Goal: Obtain resource: Obtain resource

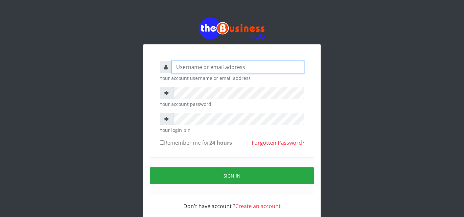
click at [237, 68] on input "text" at bounding box center [238, 67] width 132 height 12
type input "father"
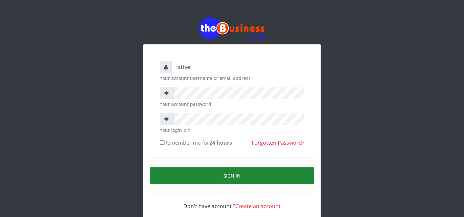
click at [234, 173] on button "Sign in" at bounding box center [232, 175] width 164 height 17
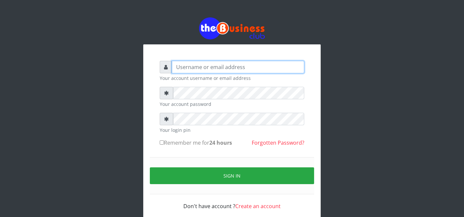
click at [179, 69] on input "text" at bounding box center [238, 67] width 132 height 12
type input "father"
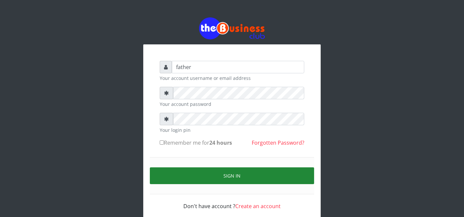
click at [231, 176] on button "Sign in" at bounding box center [232, 175] width 164 height 17
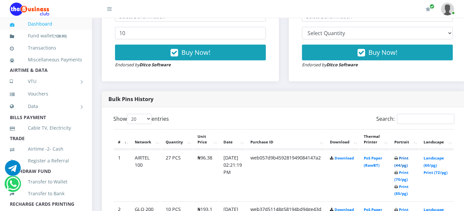
click at [408, 158] on link "Print (44/pg)" at bounding box center [401, 162] width 14 height 12
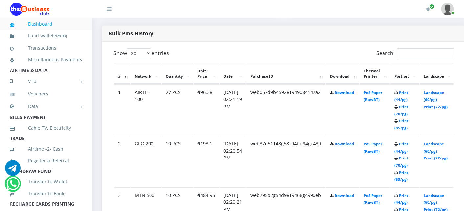
scroll to position [340, 0]
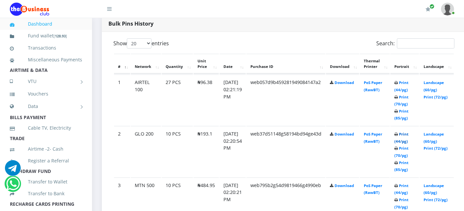
click at [408, 134] on link "Print (44/pg)" at bounding box center [401, 138] width 14 height 12
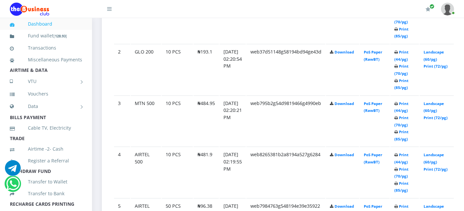
scroll to position [423, 0]
click at [408, 102] on link "Print (44/pg)" at bounding box center [401, 106] width 14 height 12
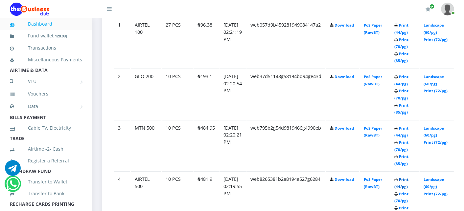
scroll to position [423, 0]
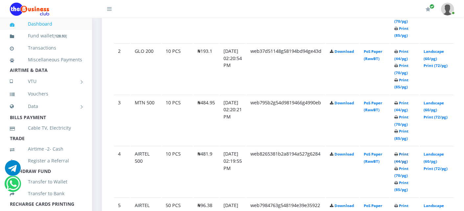
click at [408, 153] on link "Print (44/pg)" at bounding box center [401, 158] width 14 height 12
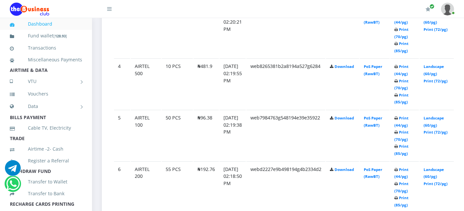
scroll to position [525, 0]
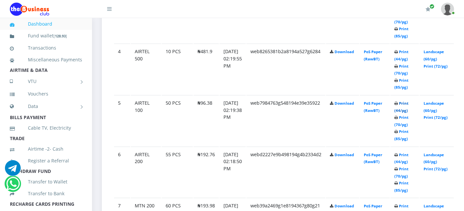
click at [408, 101] on link "Print (44/pg)" at bounding box center [401, 107] width 14 height 12
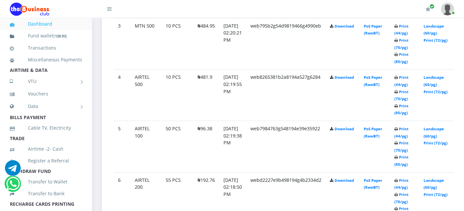
scroll to position [525, 0]
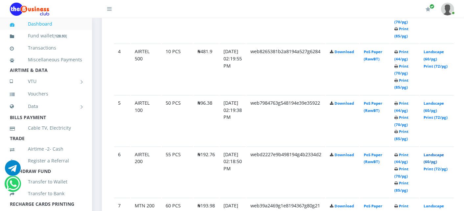
click at [444, 154] on link "Landscape (60/pg)" at bounding box center [433, 158] width 20 height 12
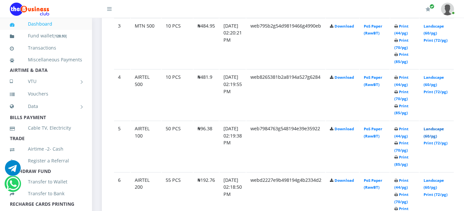
click at [434, 129] on link "Landscape (60/pg)" at bounding box center [433, 132] width 20 height 12
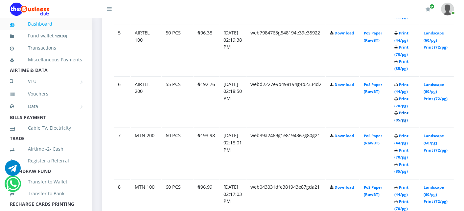
scroll to position [599, 0]
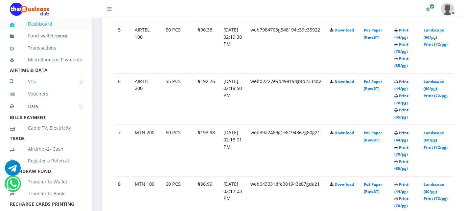
click at [408, 130] on link "Print (44/pg)" at bounding box center [401, 136] width 14 height 12
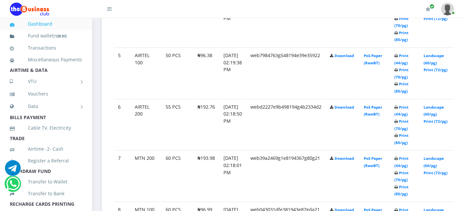
scroll to position [599, 0]
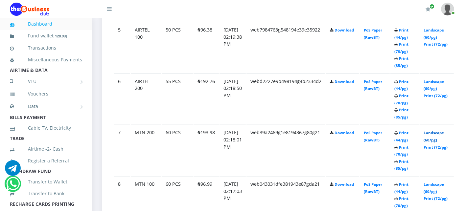
click at [435, 131] on link "Landscape (60/pg)" at bounding box center [433, 136] width 20 height 12
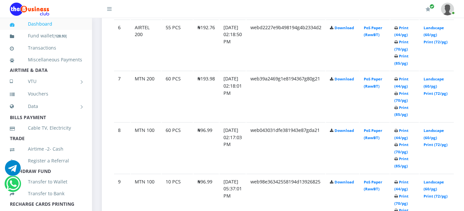
scroll to position [657, 0]
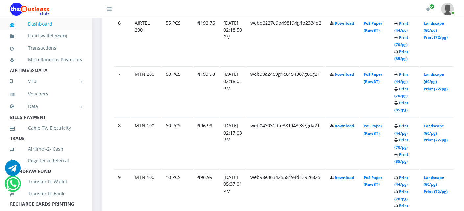
click at [408, 123] on link "Print (44/pg)" at bounding box center [401, 129] width 14 height 12
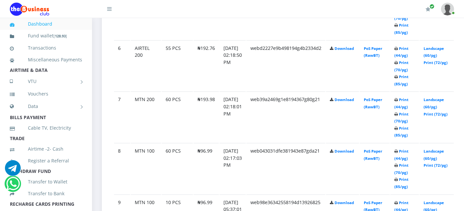
scroll to position [657, 0]
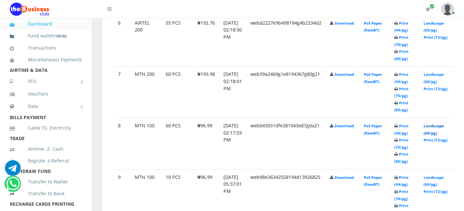
click at [439, 123] on link "Landscape (60/pg)" at bounding box center [433, 129] width 20 height 12
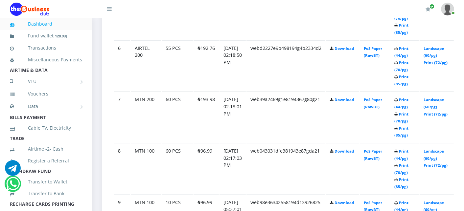
scroll to position [657, 0]
